Goal: Task Accomplishment & Management: Use online tool/utility

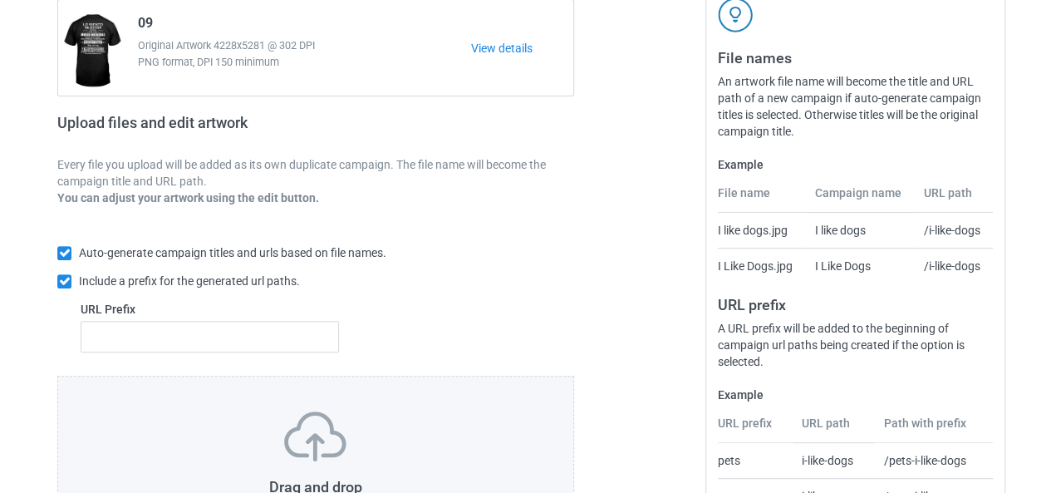
scroll to position [314, 0]
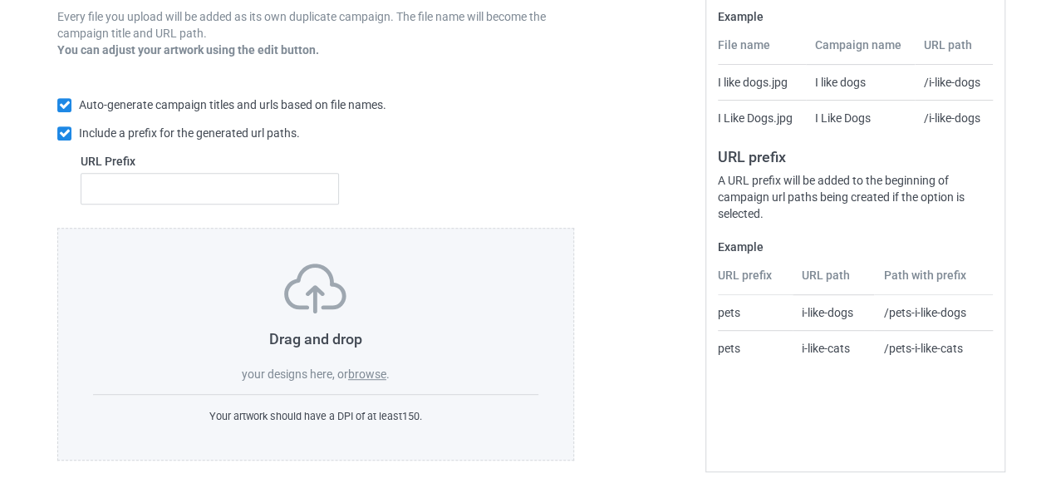
click at [382, 380] on div "Drag and drop your designs here, or browse ." at bounding box center [315, 322] width 445 height 119
click at [379, 375] on label "browse" at bounding box center [367, 373] width 38 height 13
click at [0, 0] on input "browse" at bounding box center [0, 0] width 0 height 0
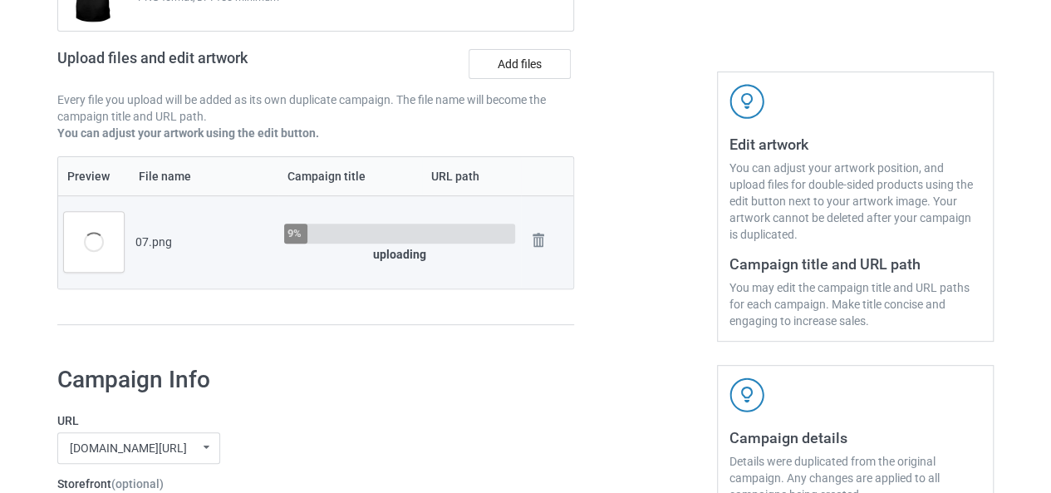
scroll to position [65, 0]
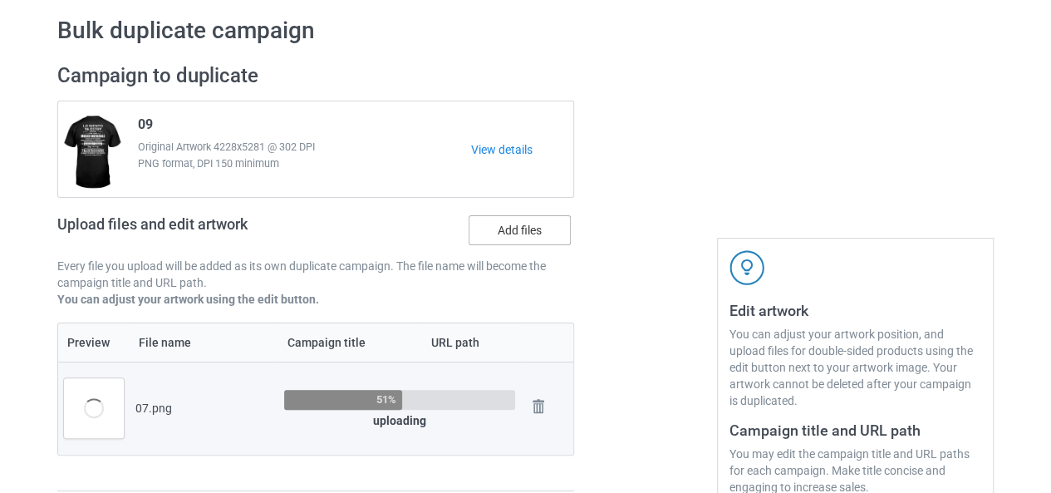
click at [517, 239] on label "Add files" at bounding box center [520, 230] width 102 height 30
click at [0, 0] on input "Add files" at bounding box center [0, 0] width 0 height 0
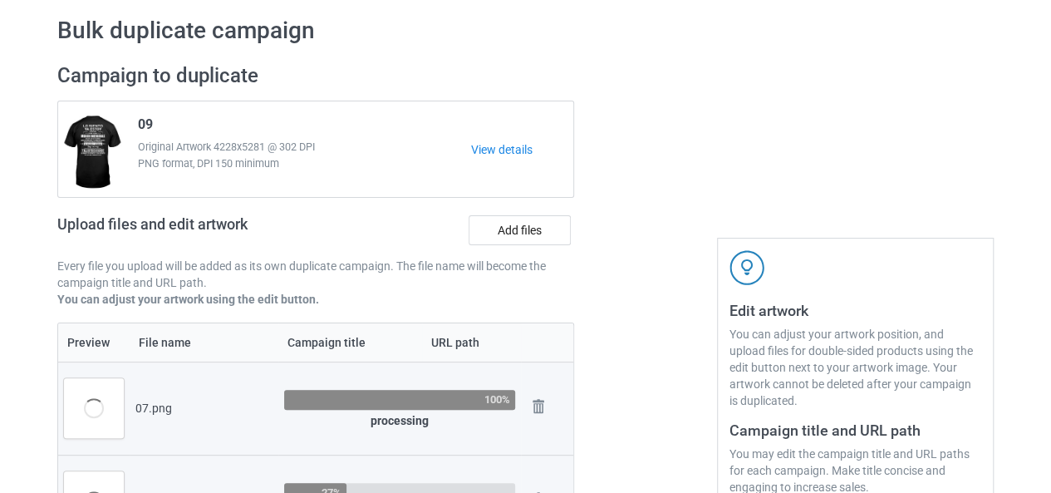
click at [509, 246] on div "Upload files and edit artwork Add files" at bounding box center [315, 233] width 517 height 48
click at [510, 234] on label "Add files" at bounding box center [520, 230] width 102 height 30
click at [0, 0] on input "Add files" at bounding box center [0, 0] width 0 height 0
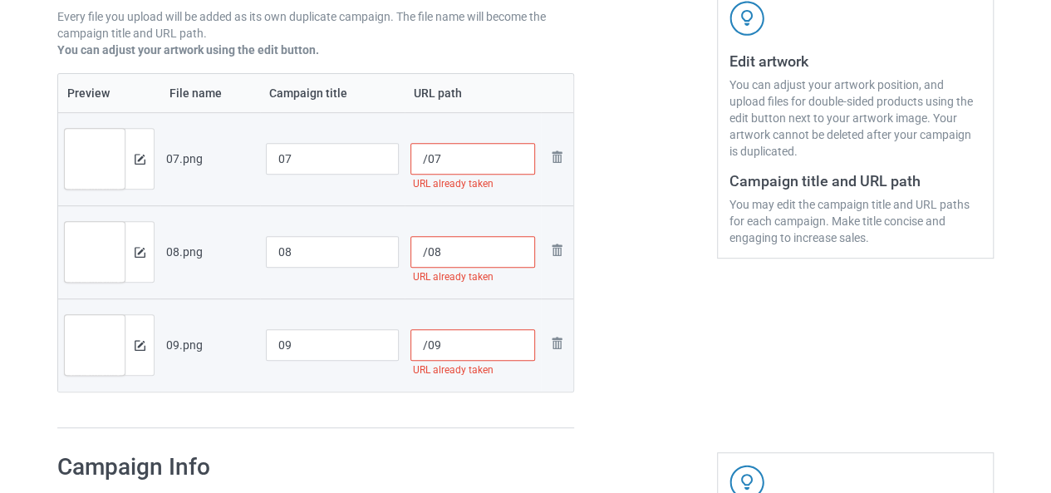
scroll to position [231, 0]
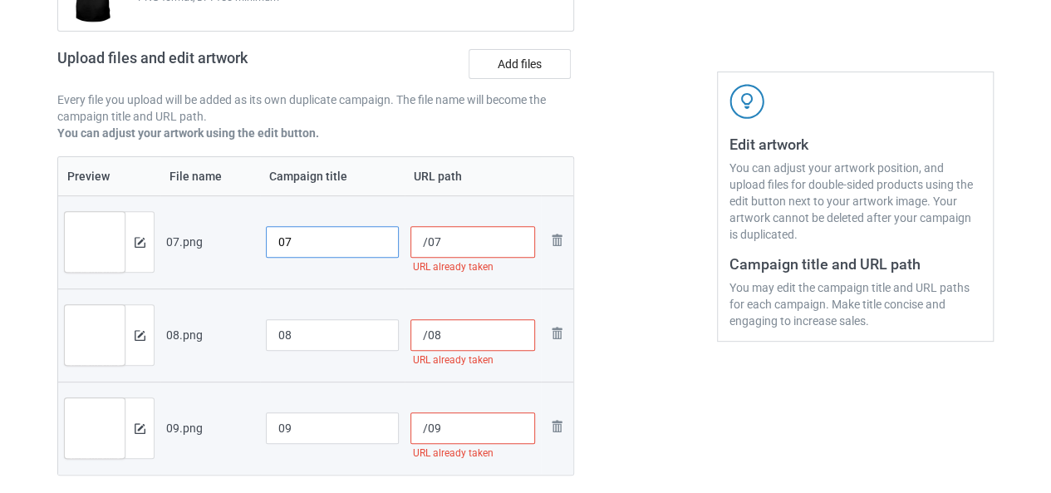
click at [269, 238] on input "07" at bounding box center [332, 242] width 133 height 32
type input "tbn07"
click at [274, 331] on input "08" at bounding box center [332, 335] width 133 height 32
type input "tbn08"
click at [276, 419] on input "09" at bounding box center [332, 428] width 133 height 32
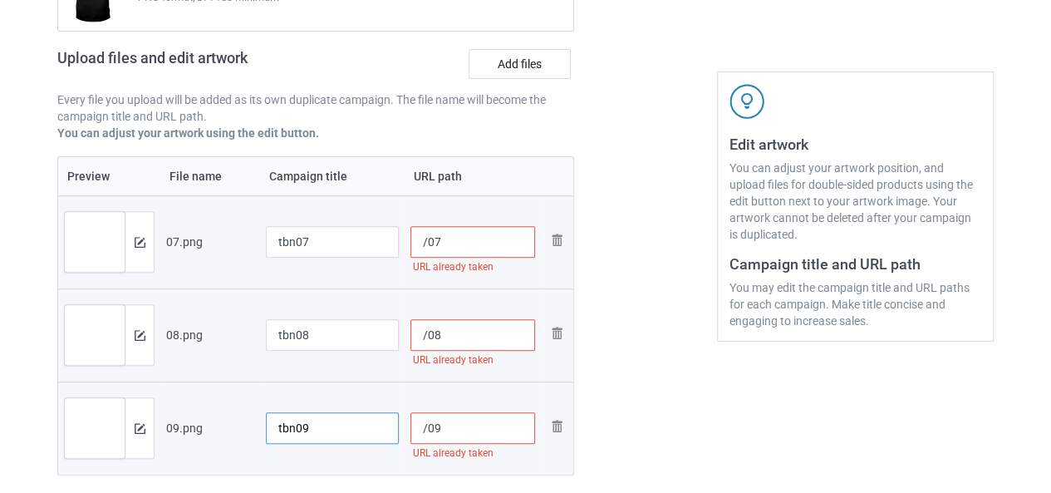
type input "tbn09"
click at [426, 243] on input "/07" at bounding box center [472, 242] width 125 height 32
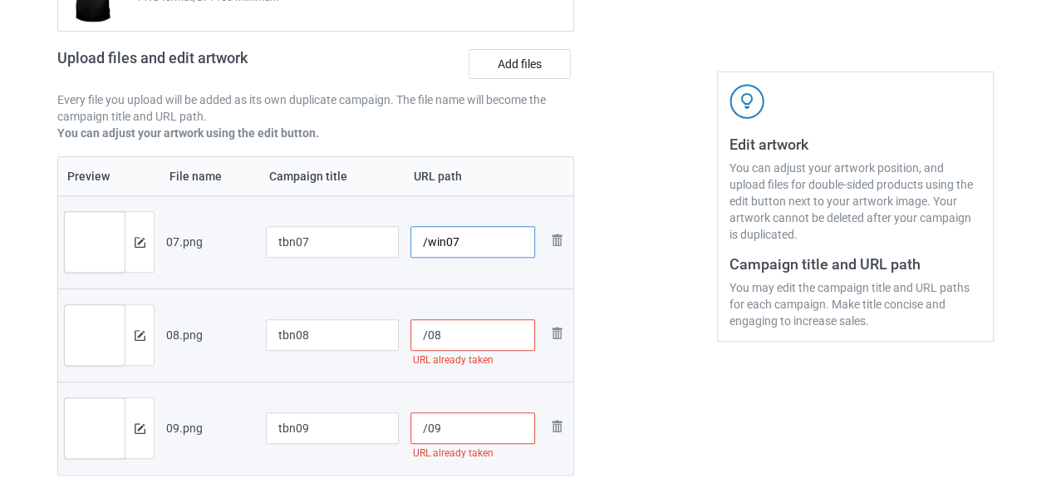
type input "/win07"
click at [430, 342] on input "/08" at bounding box center [472, 335] width 125 height 32
click at [425, 342] on input "/08" at bounding box center [472, 335] width 125 height 32
click at [434, 330] on input "/w08" at bounding box center [472, 335] width 125 height 32
type input "/win08"
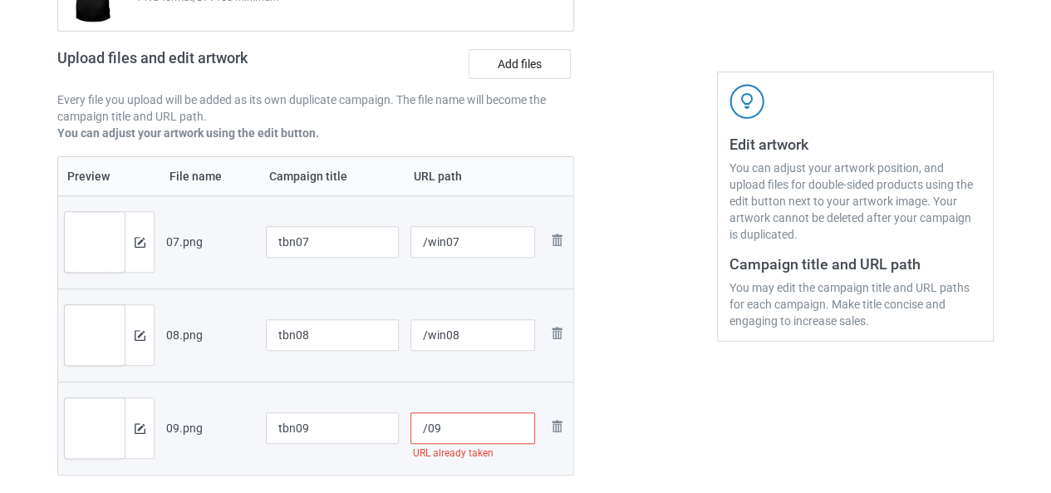
click at [424, 420] on input "/09" at bounding box center [472, 428] width 125 height 32
type input "/win09"
click at [654, 377] on div at bounding box center [646, 204] width 120 height 638
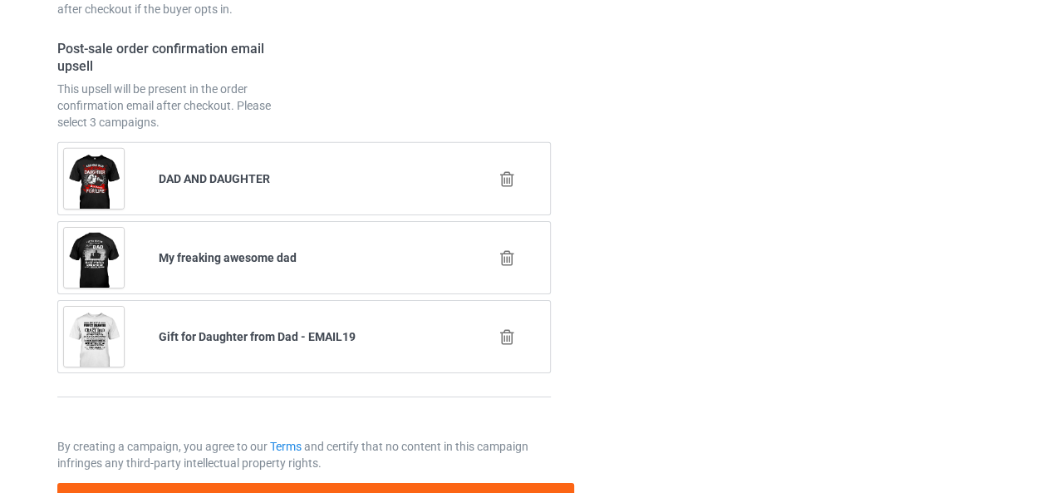
scroll to position [2604, 0]
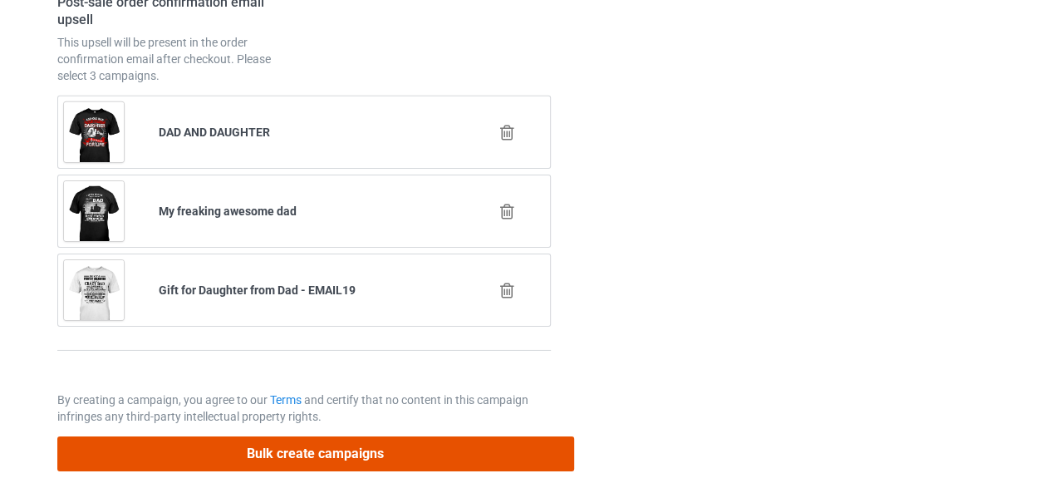
click at [361, 443] on button "Bulk create campaigns" at bounding box center [315, 453] width 517 height 34
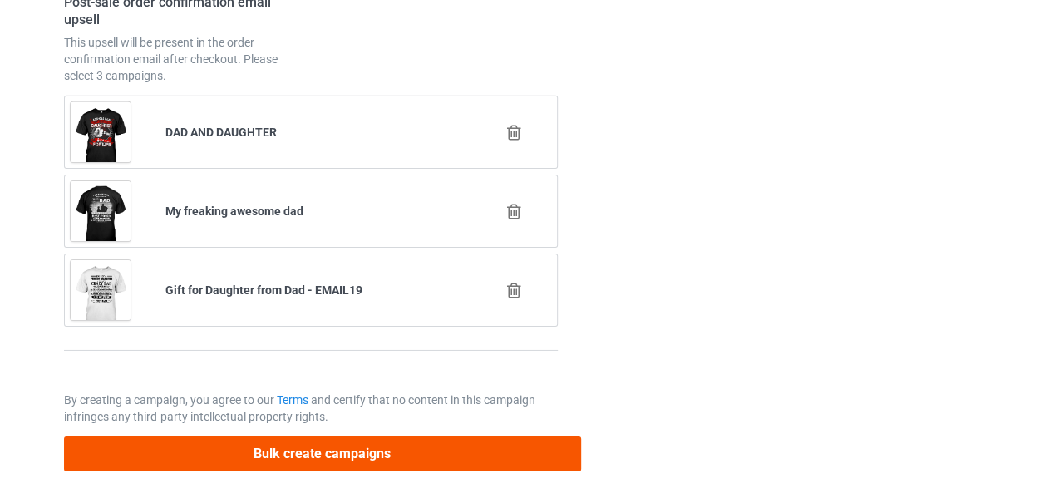
scroll to position [0, 0]
